Goal: Obtain resource: Obtain resource

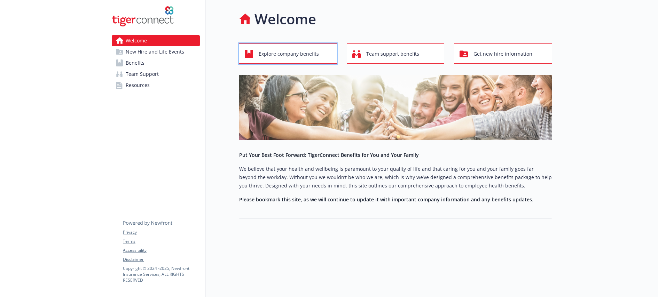
click at [320, 55] on div "Explore company benefits" at bounding box center [289, 53] width 89 height 13
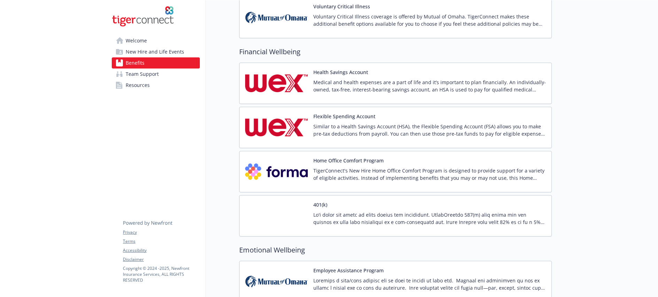
scroll to position [807, 0]
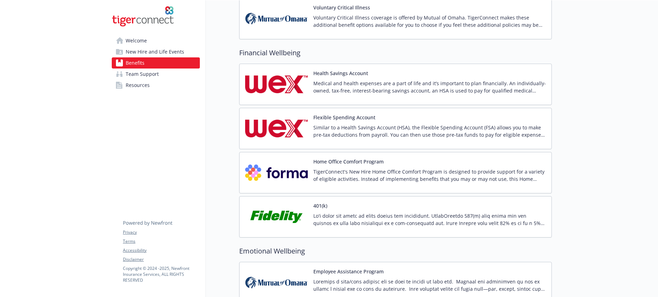
click at [327, 164] on button "Home Office Comfort Program" at bounding box center [348, 161] width 70 height 7
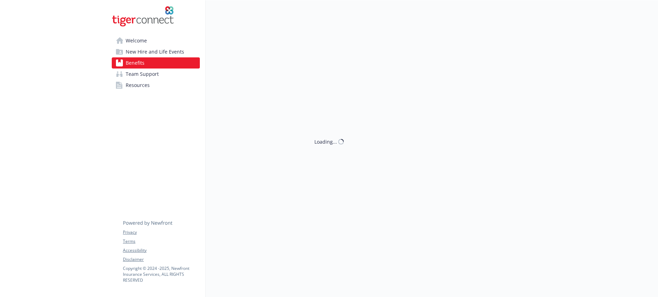
scroll to position [807, 0]
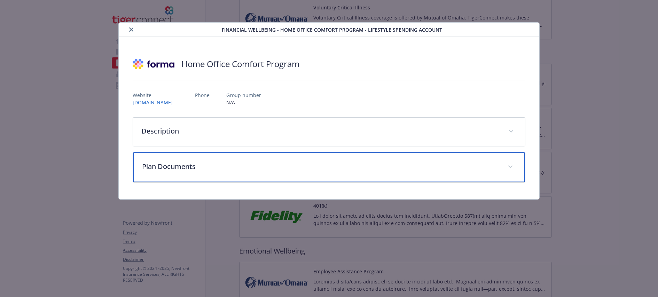
click at [275, 164] on p "Plan Documents" at bounding box center [320, 167] width 357 height 10
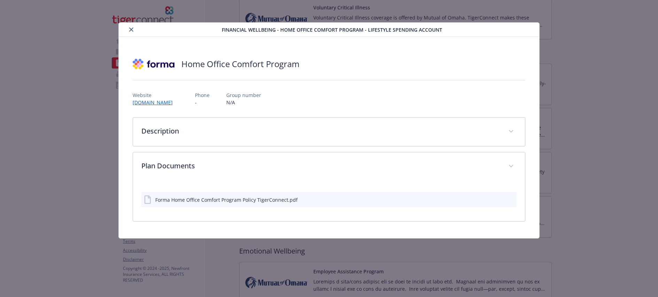
click at [275, 200] on div "Forma Home Office Comfort Program Policy TigerConnect.pdf" at bounding box center [226, 199] width 142 height 7
click at [499, 200] on icon "download file" at bounding box center [499, 200] width 6 height 6
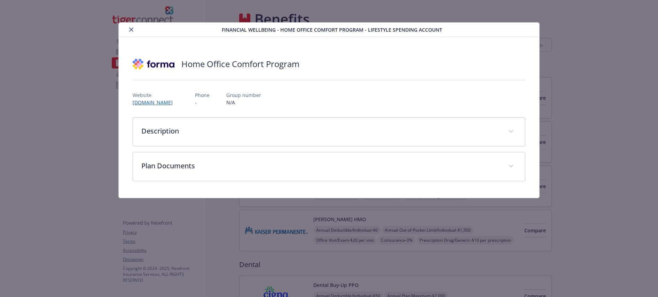
click at [130, 30] on icon "close" at bounding box center [131, 30] width 4 height 4
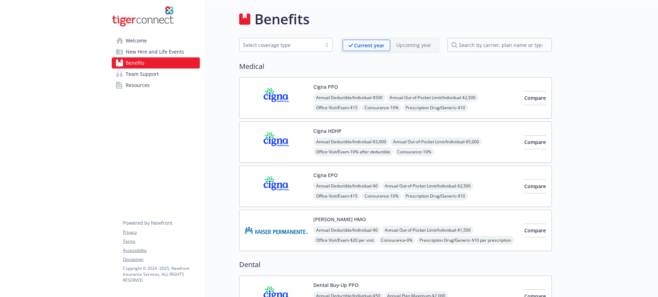
click at [134, 17] on img at bounding box center [143, 16] width 62 height 21
click at [163, 45] on link "Welcome" at bounding box center [156, 40] width 88 height 11
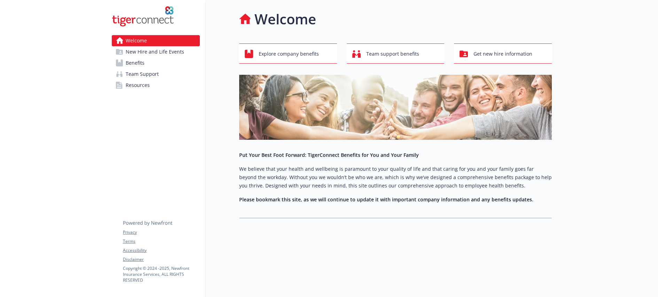
click at [185, 52] on link "New Hire and Life Events" at bounding box center [156, 51] width 88 height 11
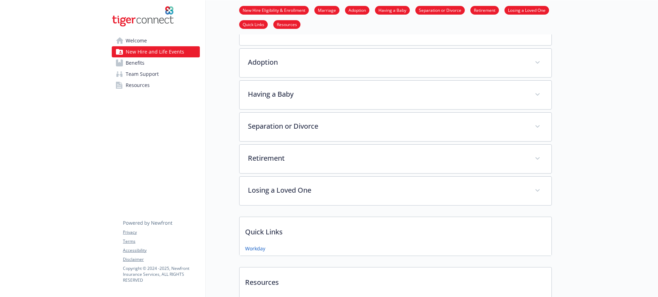
scroll to position [163, 0]
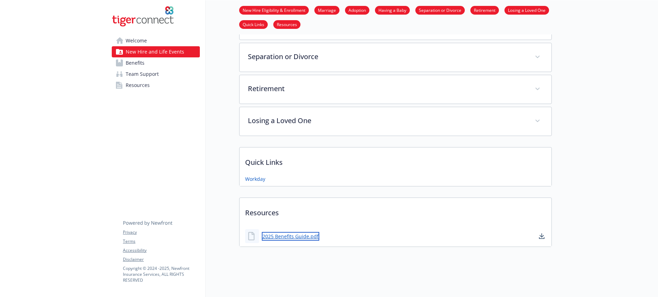
click at [311, 232] on link "2025 Benefits Guide.pdf" at bounding box center [290, 236] width 57 height 9
